Goal: Find specific page/section: Find specific page/section

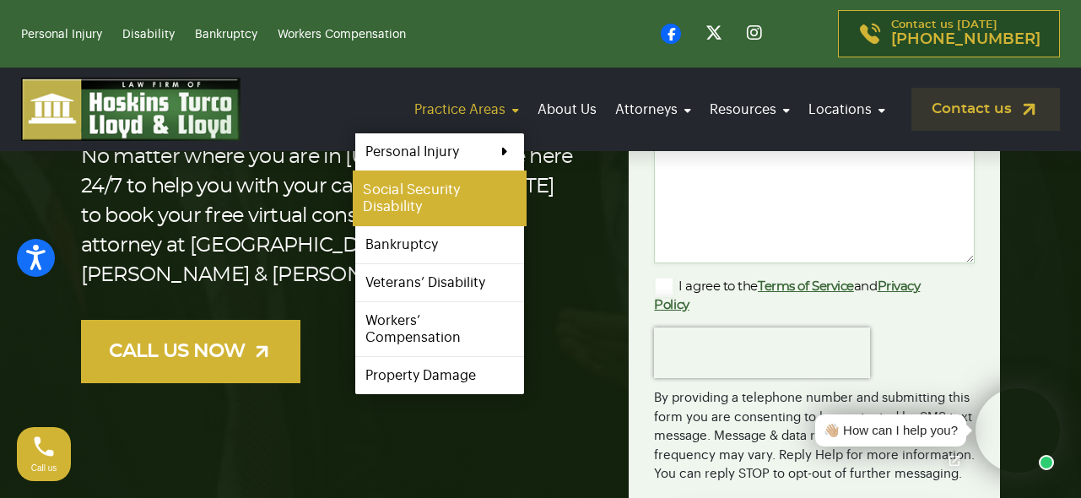
click at [428, 187] on link "Social Security Disability" at bounding box center [440, 199] width 174 height 56
